Goal: Obtain resource: Download file/media

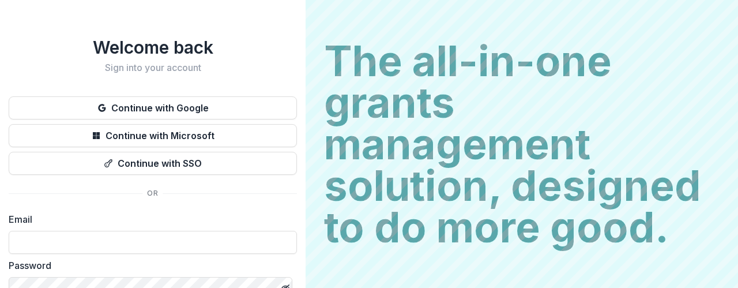
click at [207, 109] on button "Continue with Google" at bounding box center [153, 107] width 288 height 23
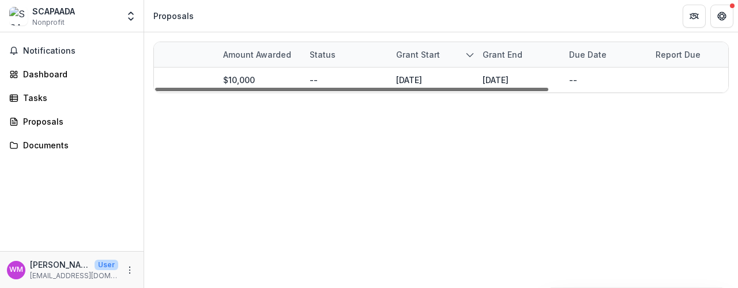
scroll to position [0, 261]
drag, startPoint x: 497, startPoint y: 89, endPoint x: 698, endPoint y: 95, distance: 200.6
click at [548, 91] on div at bounding box center [351, 89] width 393 height 3
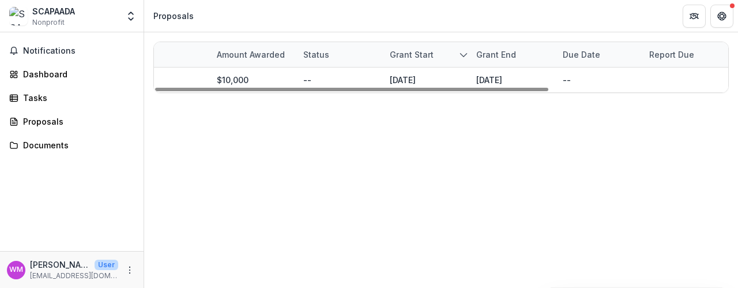
click at [688, 50] on div "Report Due" at bounding box center [671, 54] width 59 height 12
click at [471, 139] on div "Grant Foundation Amount awarded Status Grant start Grant end Due Date Report Du…" at bounding box center [441, 159] width 594 height 255
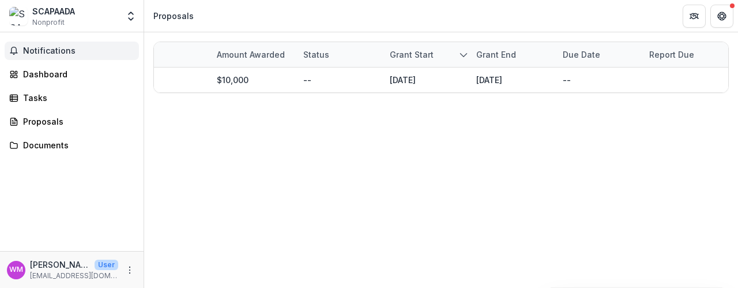
click at [38, 52] on span "Notifications" at bounding box center [78, 51] width 111 height 10
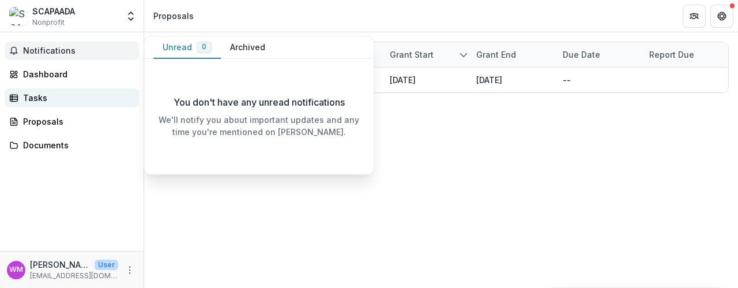
click at [47, 97] on div "Tasks" at bounding box center [76, 98] width 107 height 12
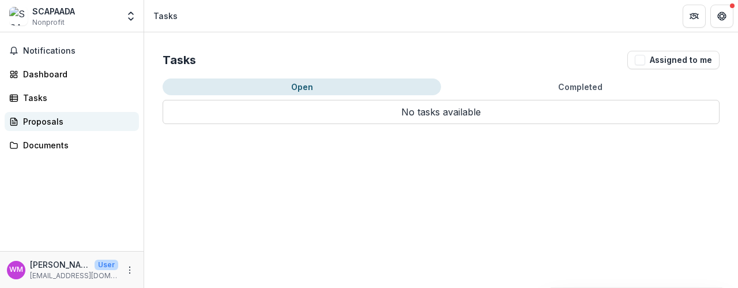
click at [38, 122] on div "Proposals" at bounding box center [76, 121] width 107 height 12
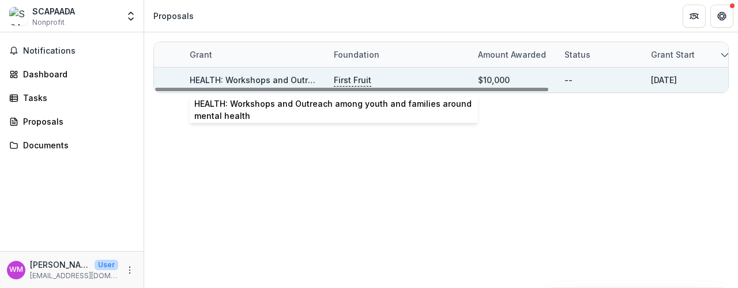
click at [230, 80] on link "HEALTH: Workshops and Outreach among youth and families around mental health" at bounding box center [357, 80] width 335 height 10
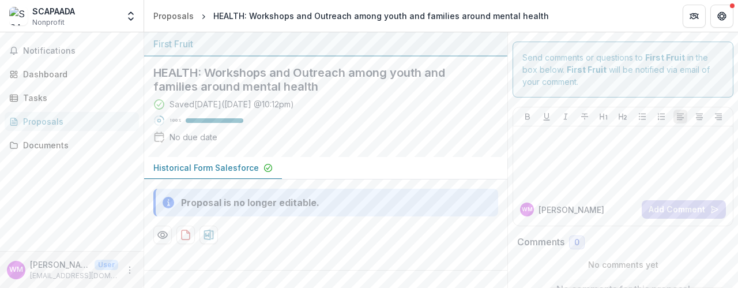
scroll to position [18, 0]
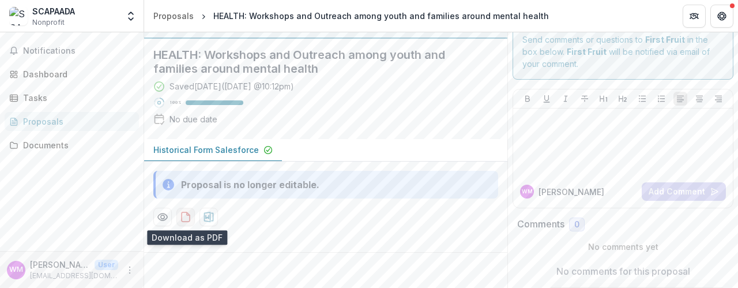
click at [186, 220] on icon "download-proposal" at bounding box center [186, 217] width 12 height 12
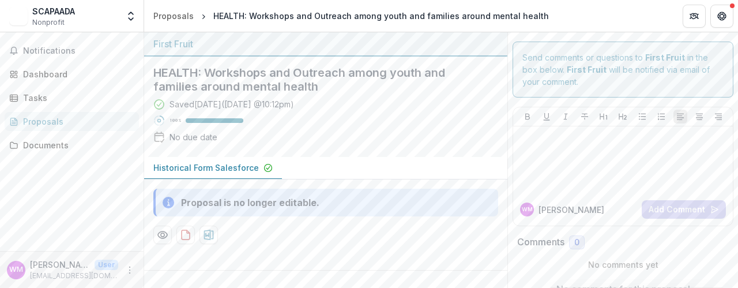
scroll to position [18, 0]
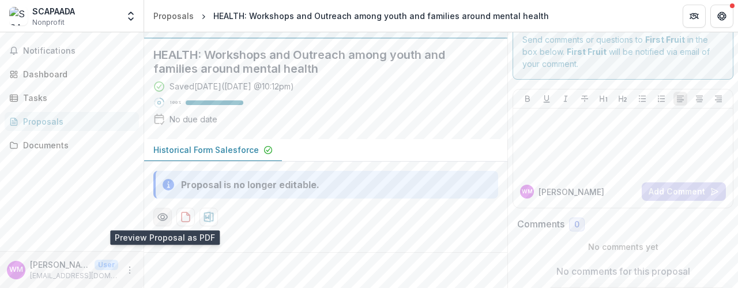
click at [165, 215] on icon "Preview 8729f19c-3864-496a-8ab4-bd6e668cd431-0.pdf" at bounding box center [163, 217] width 12 height 12
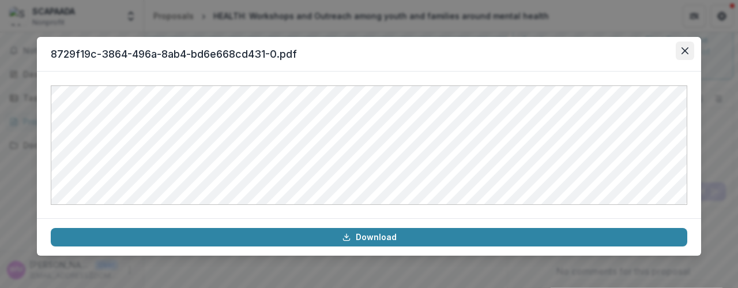
click at [681, 52] on icon "Close" at bounding box center [684, 50] width 7 height 7
